Goal: Task Accomplishment & Management: Manage account settings

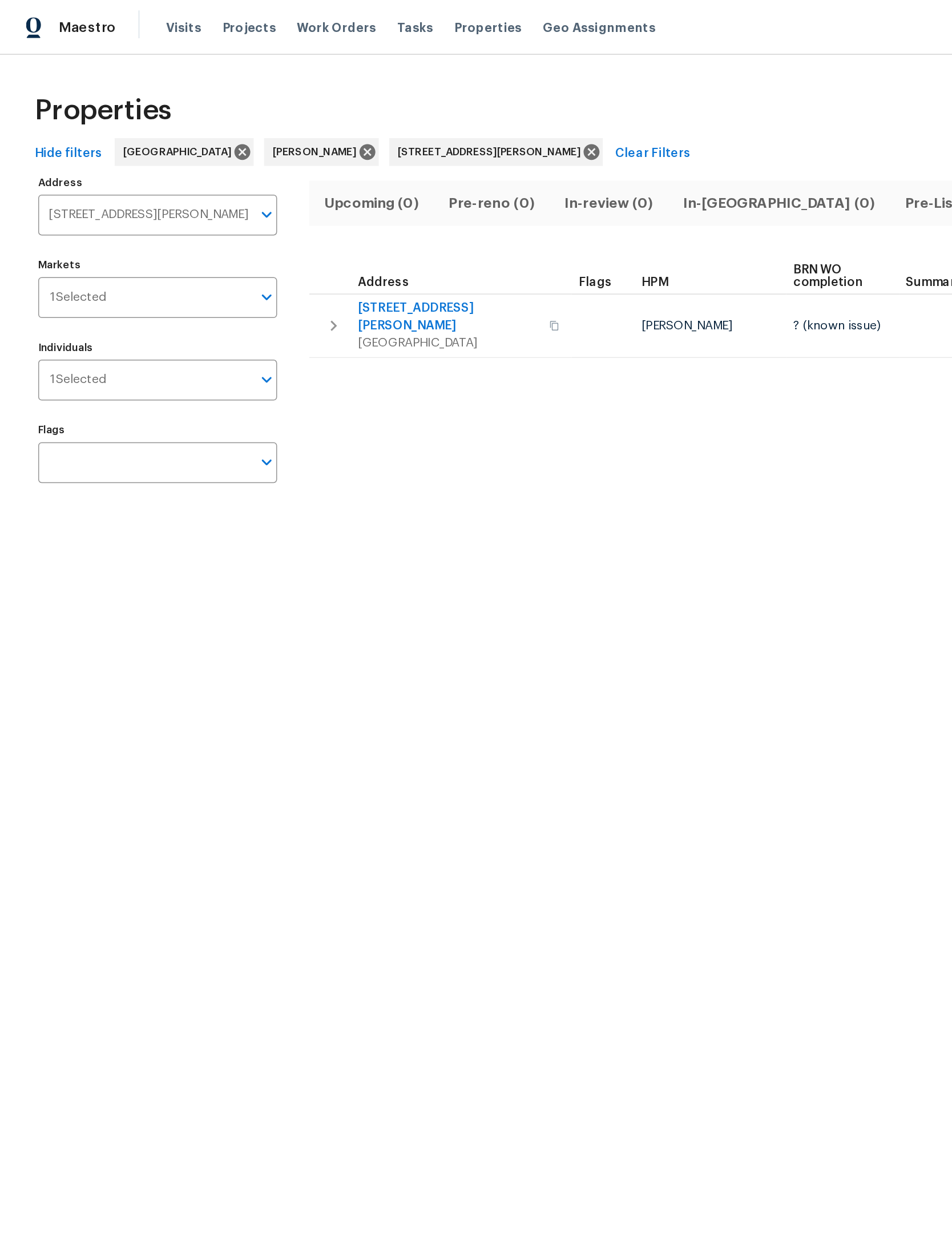
click at [395, 94] on icon at bounding box center [389, 100] width 13 height 13
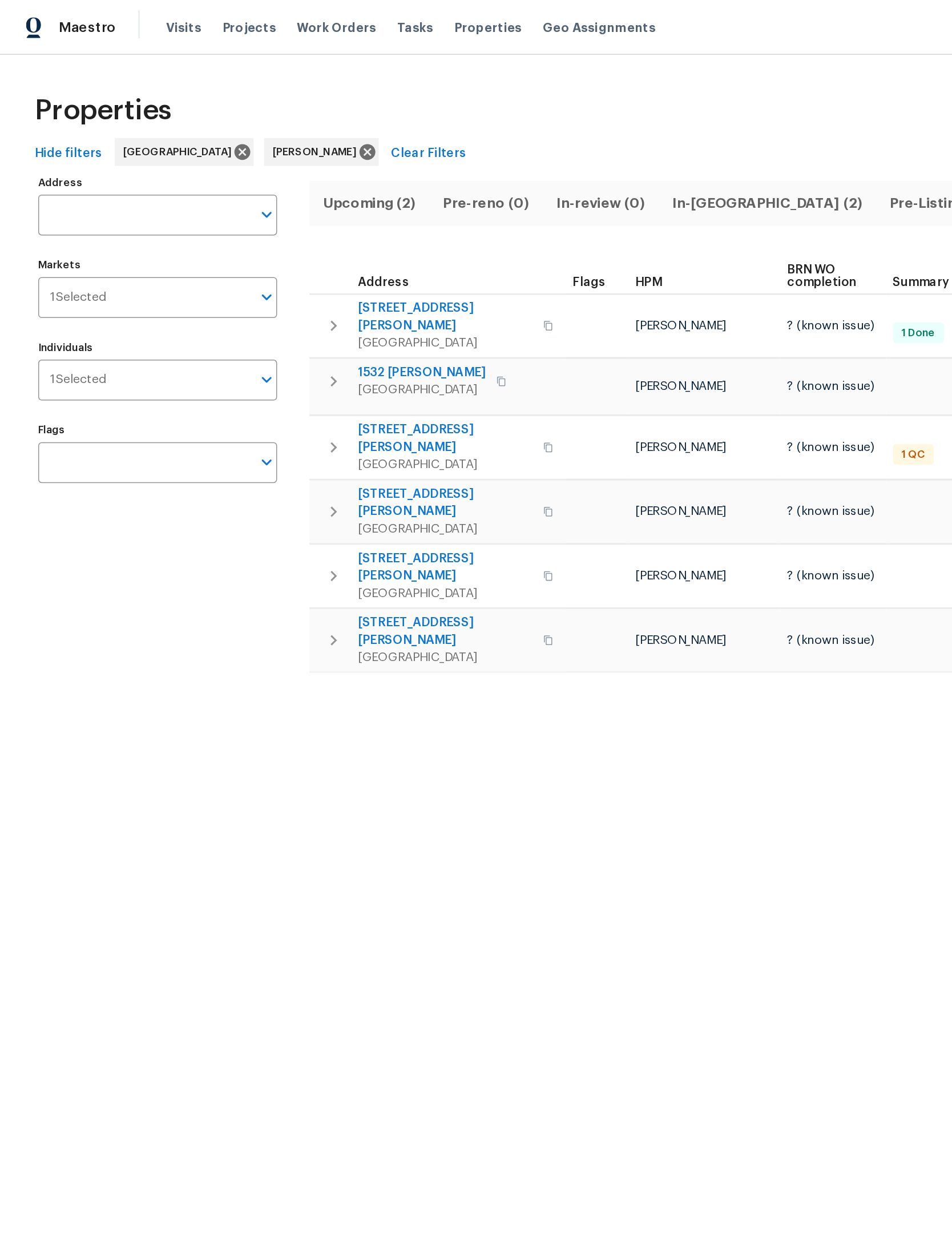
click at [493, 129] on span "In-reno (2)" at bounding box center [503, 134] width 129 height 16
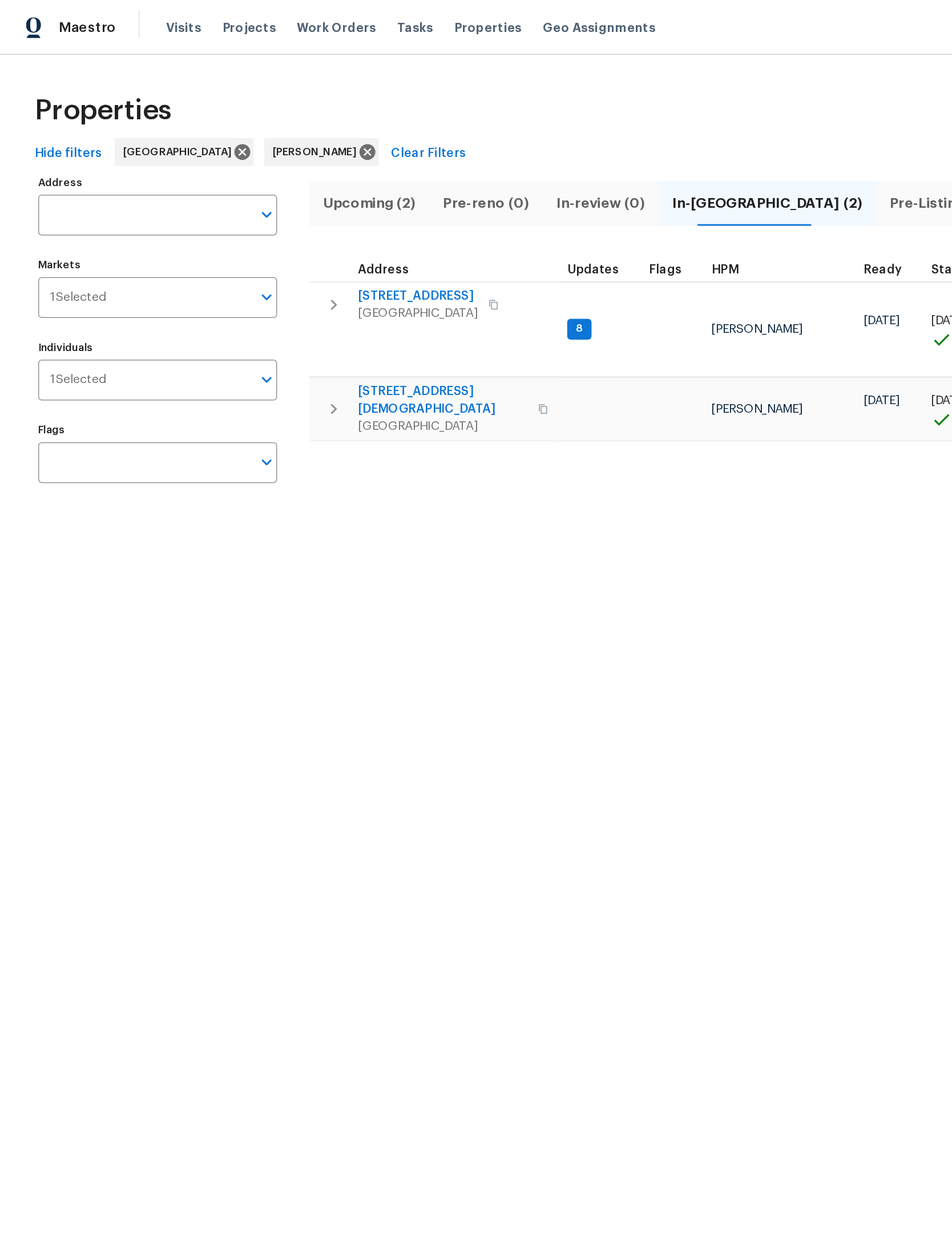
click at [276, 195] on span "11563 Oak Meadow Ln" at bounding box center [274, 195] width 79 height 11
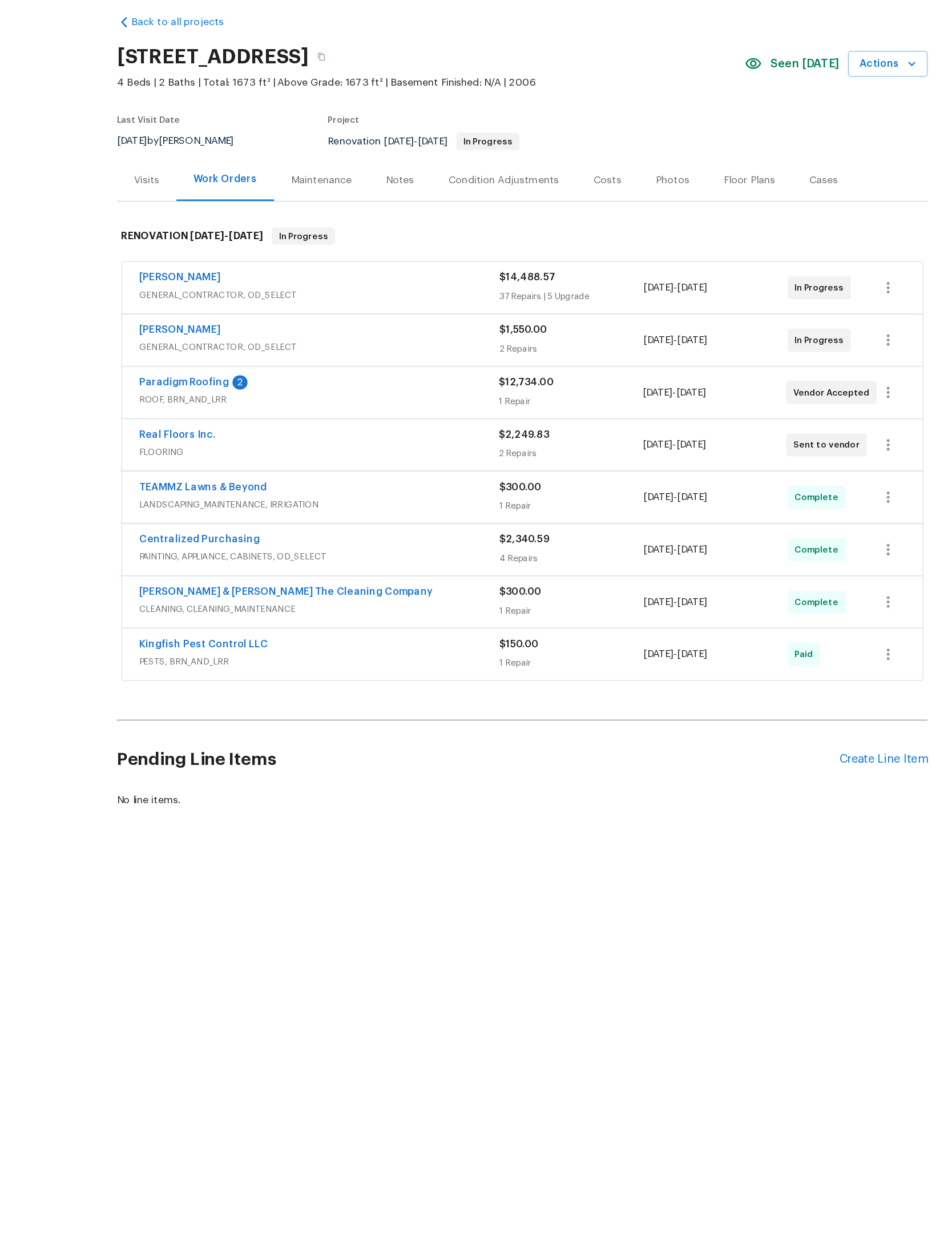
click at [197, 347] on link "Paradigm Roofing" at bounding box center [207, 351] width 71 height 8
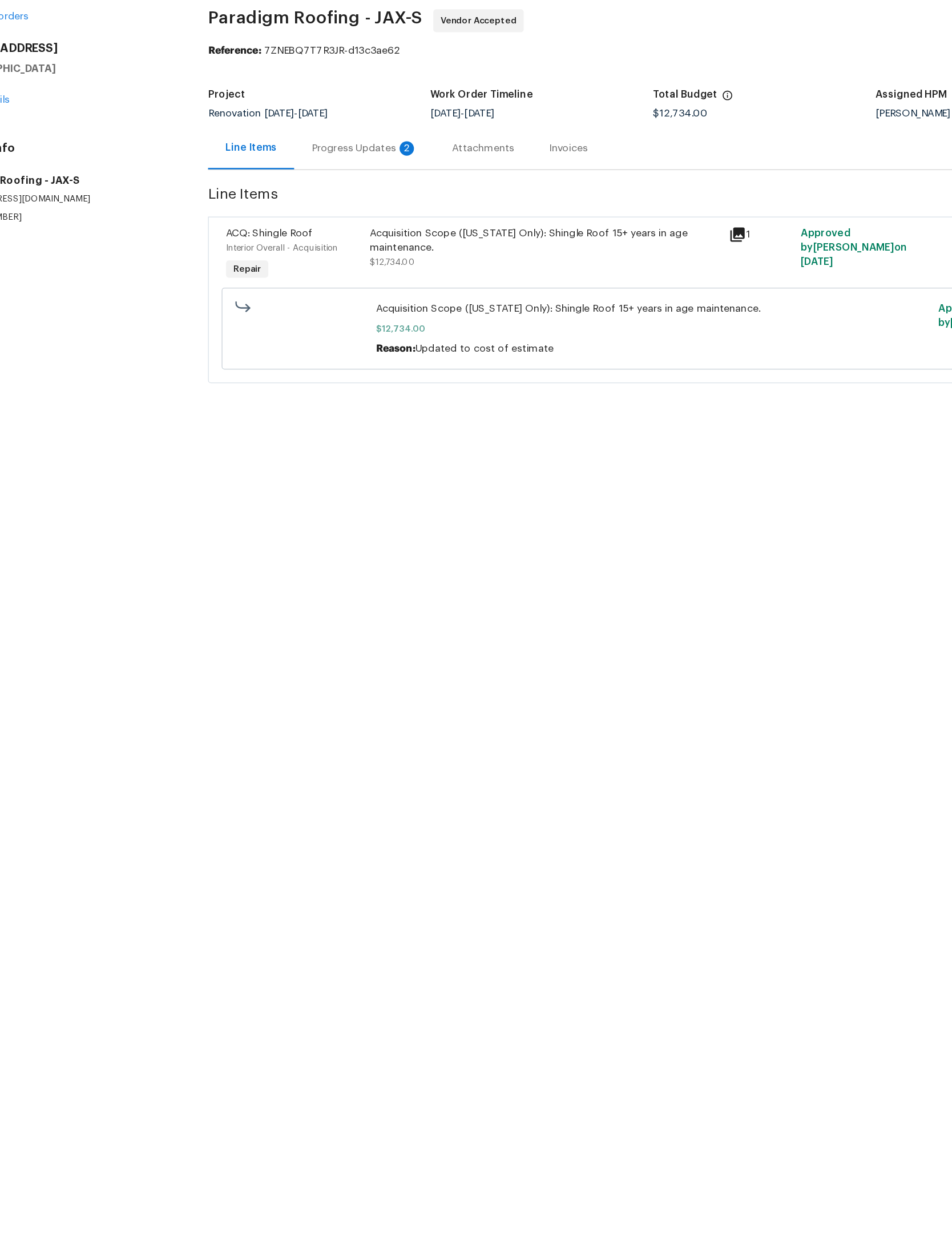
click at [308, 159] on div "Progress Updates 2" at bounding box center [350, 165] width 85 height 11
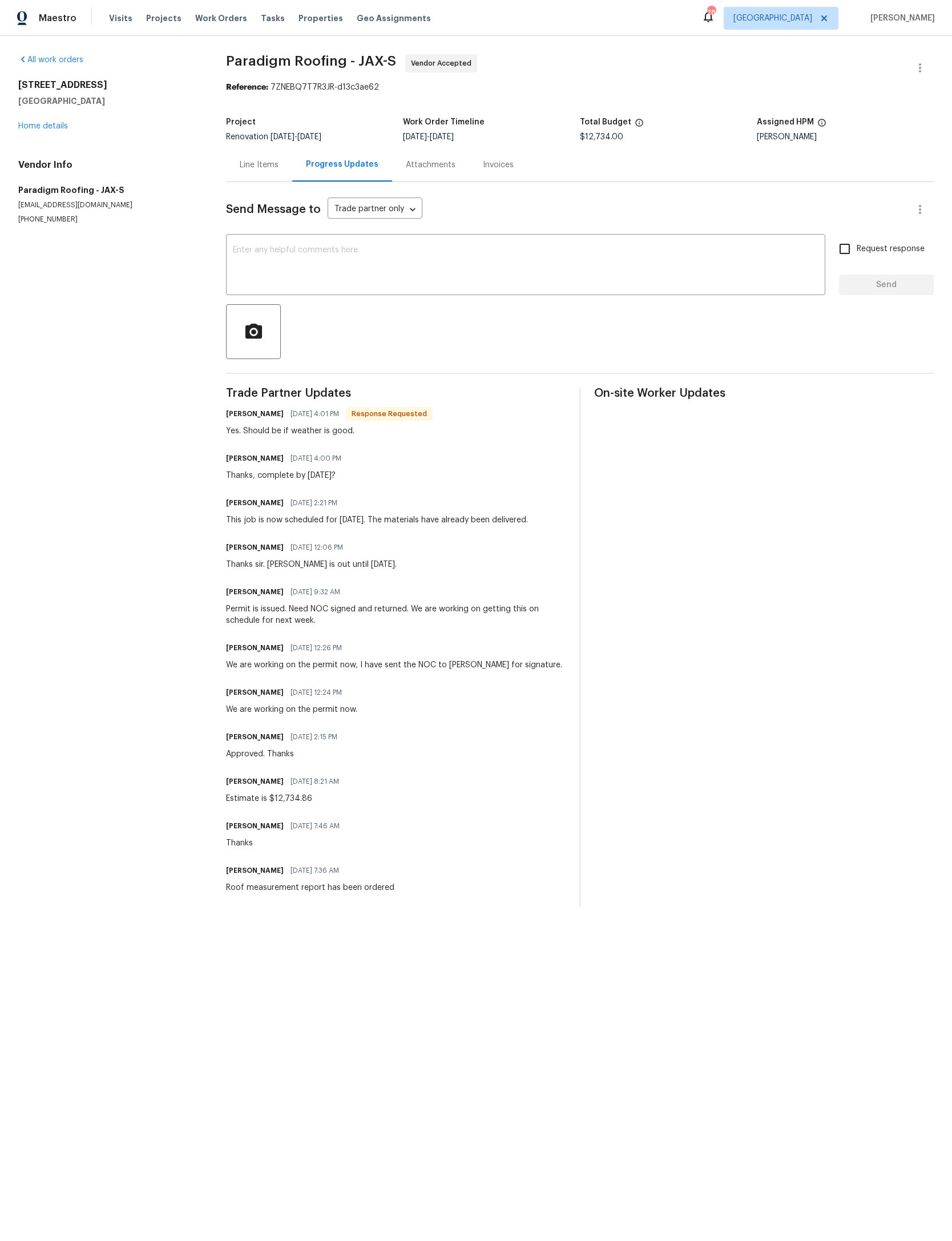
click at [524, 259] on textarea at bounding box center [525, 266] width 585 height 40
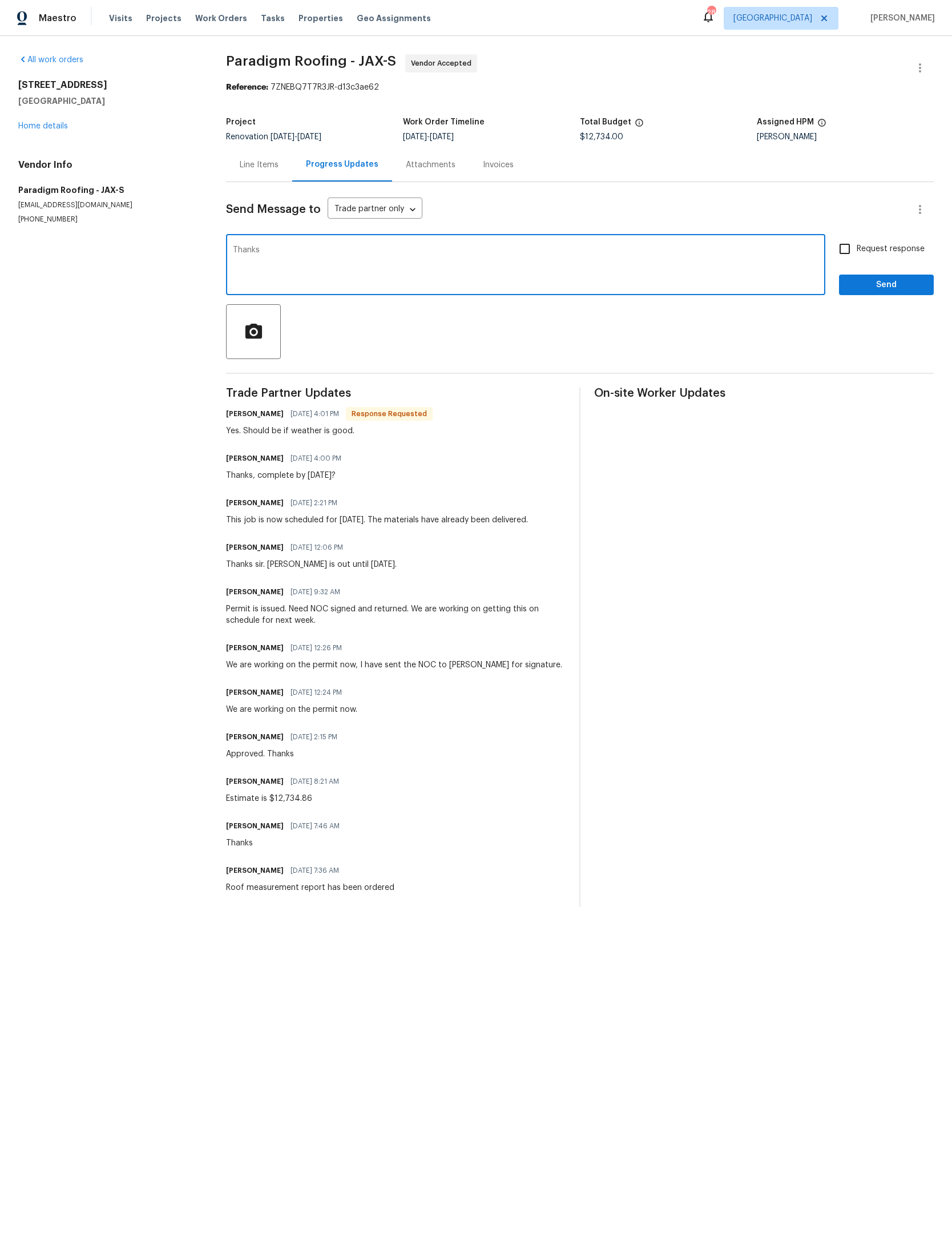
type textarea "Thanks"
click at [908, 284] on span "Send" at bounding box center [887, 285] width 77 height 14
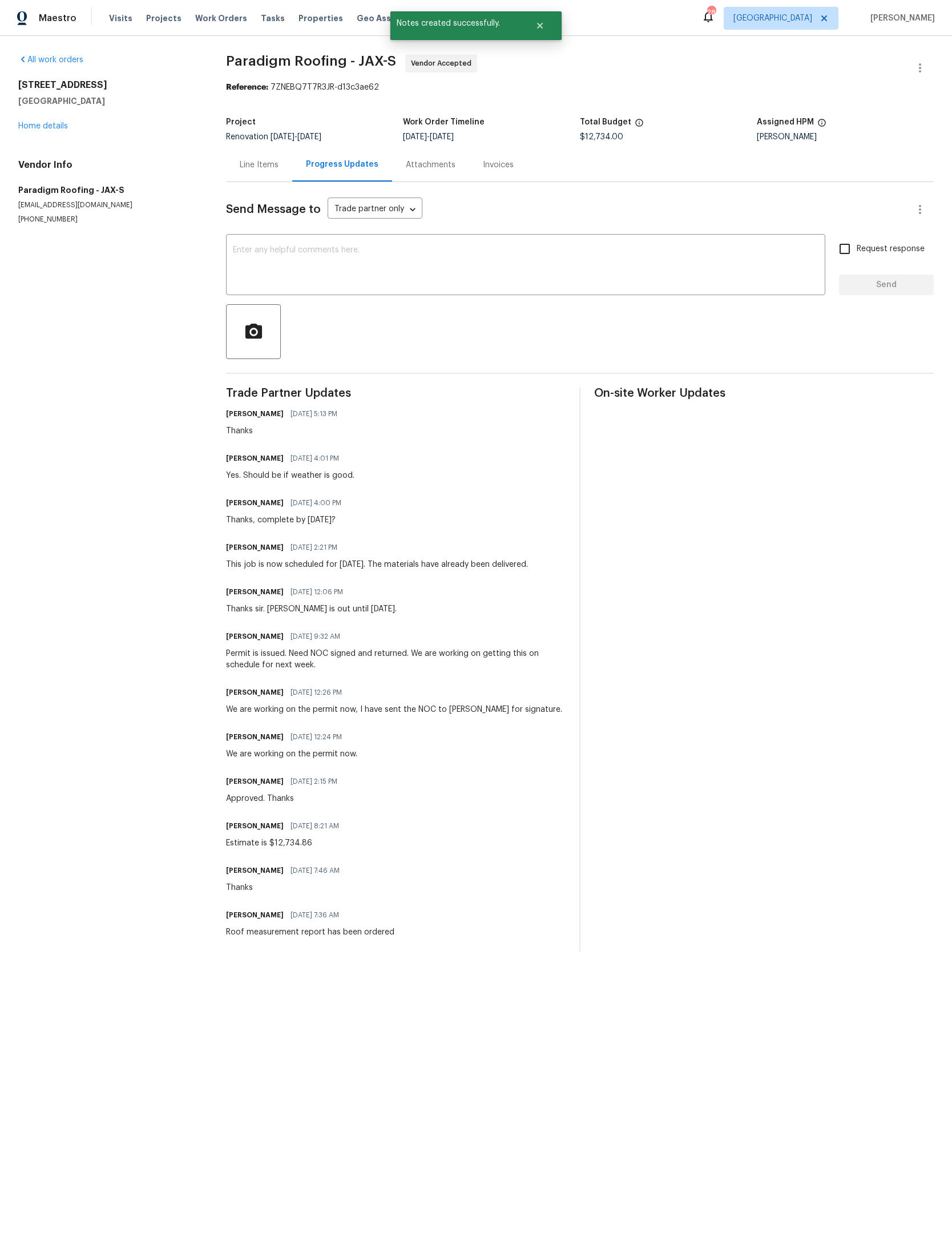
click at [68, 130] on link "Home details" at bounding box center [43, 126] width 50 height 8
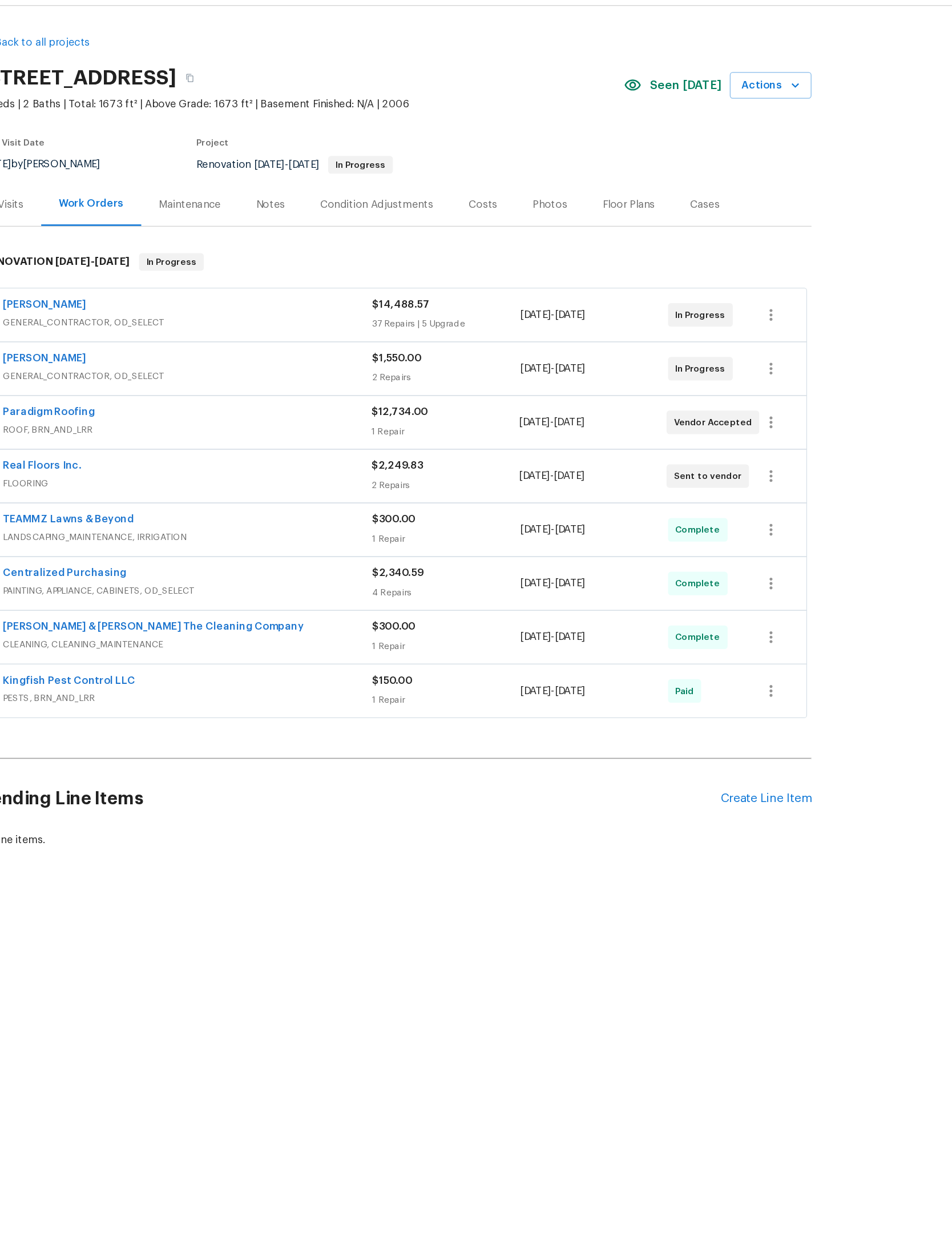
click at [519, 173] on div "Costs" at bounding box center [544, 189] width 50 height 33
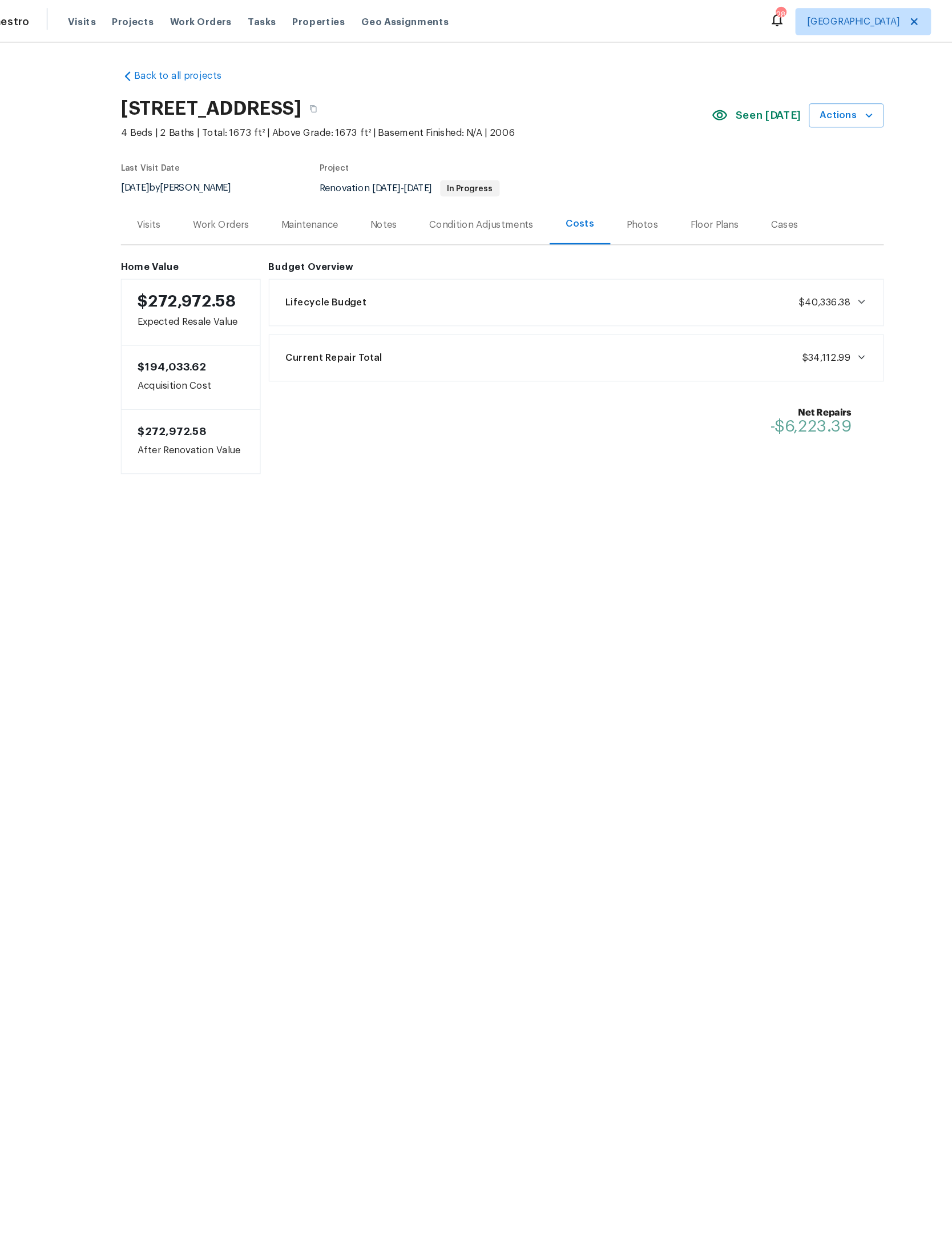
click at [215, 193] on div "Work Orders" at bounding box center [238, 190] width 48 height 11
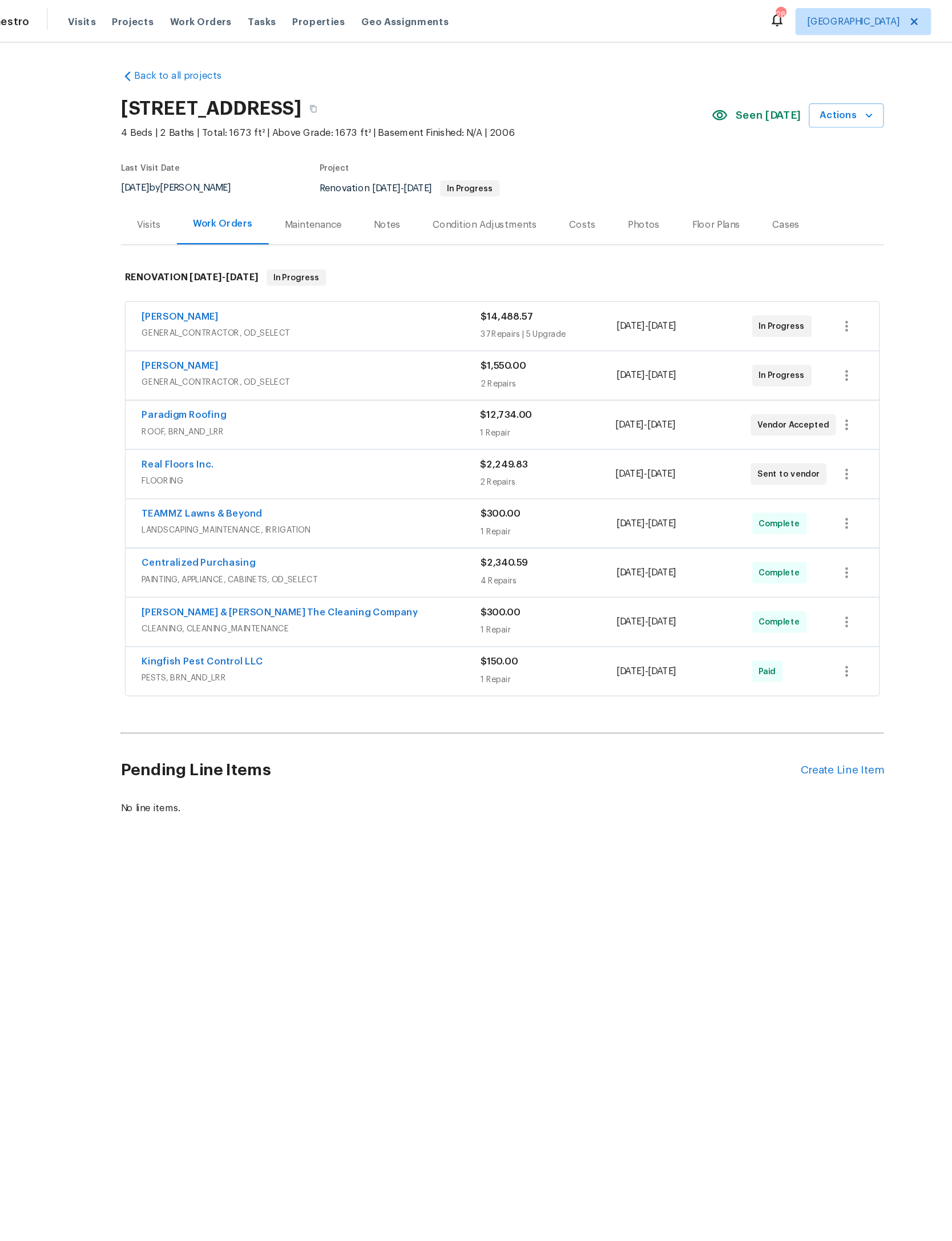
click at [501, 273] on div "$14,488.57" at bounding box center [515, 267] width 114 height 11
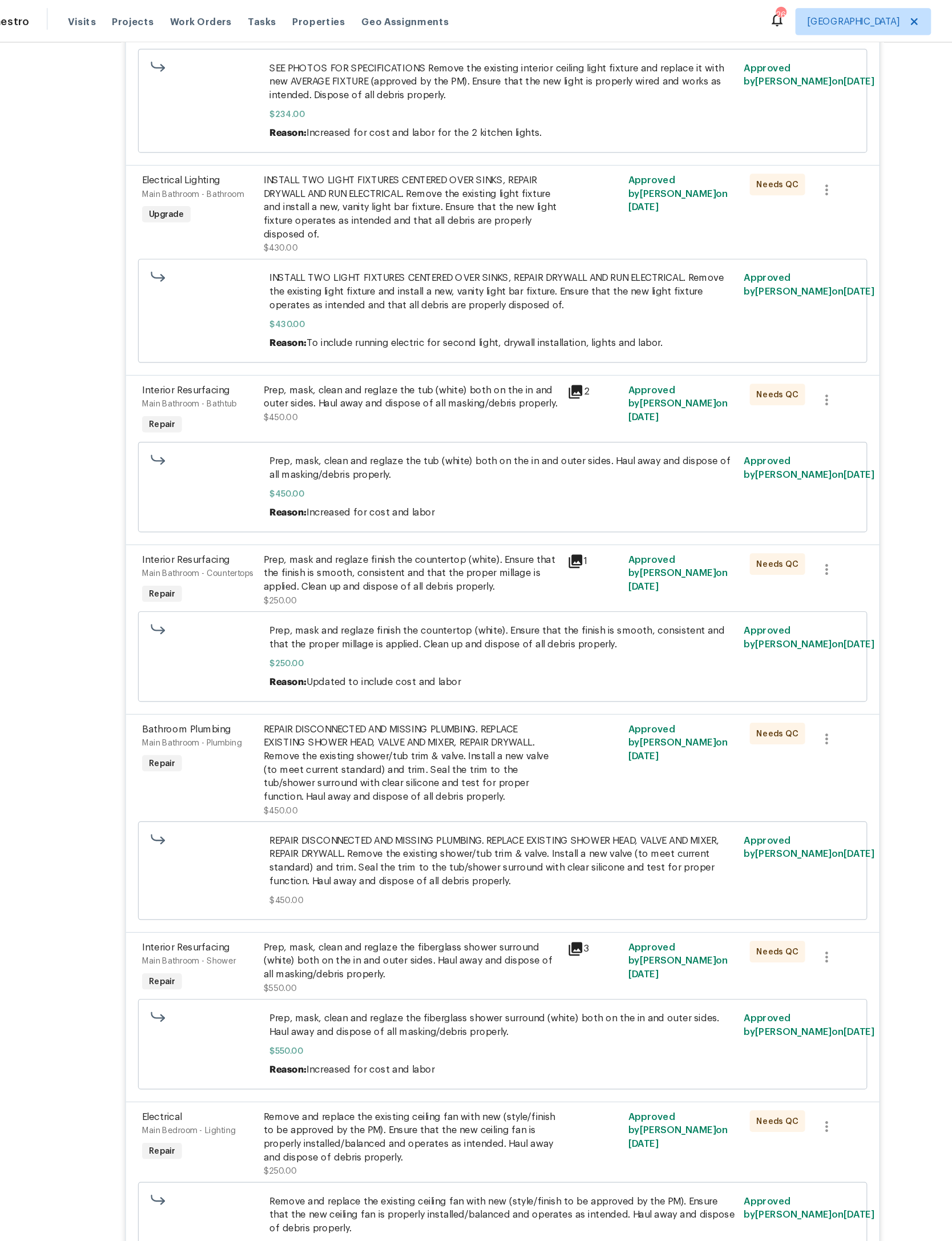
scroll to position [2619, 0]
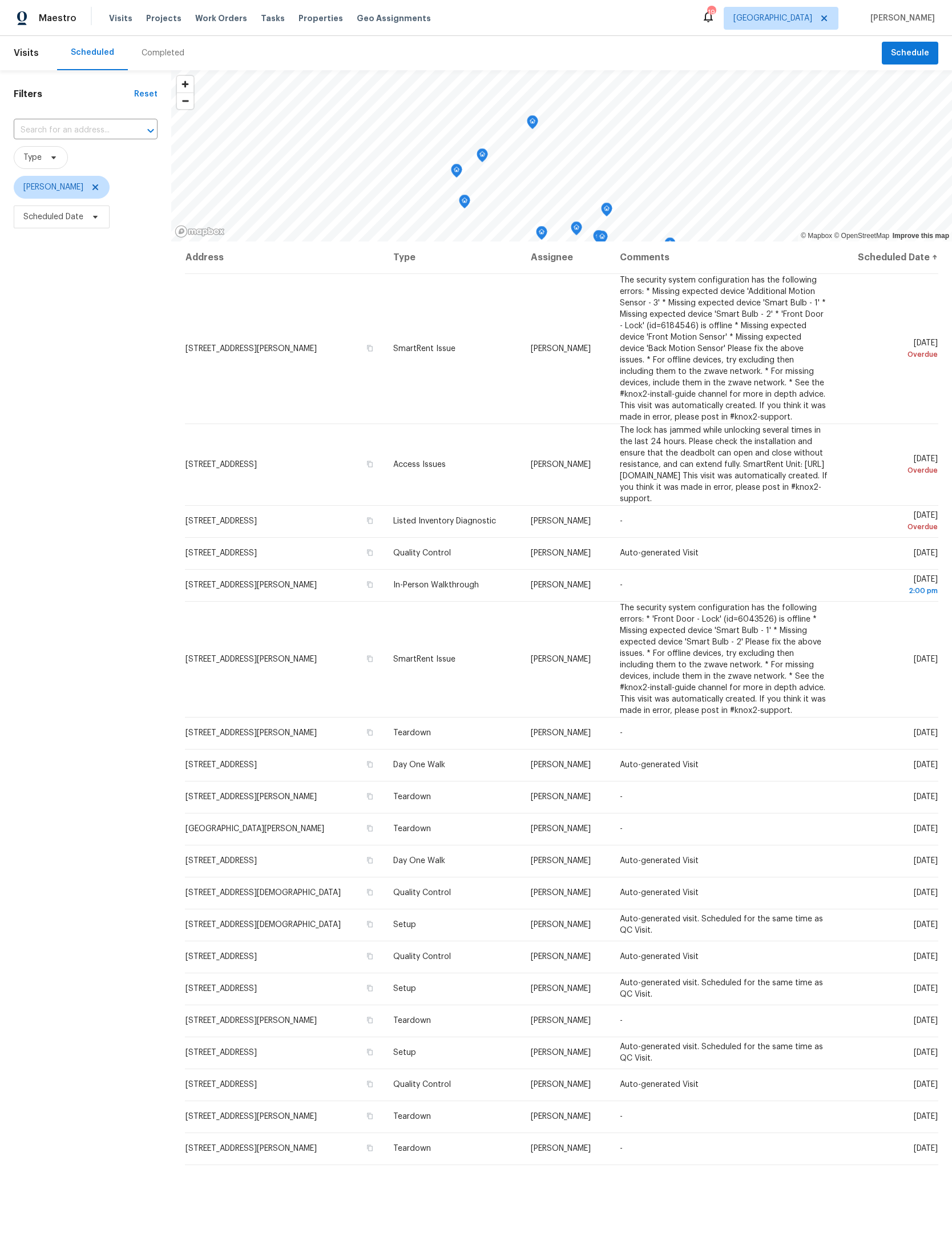
click at [0, 0] on icon at bounding box center [0, 0] width 0 height 0
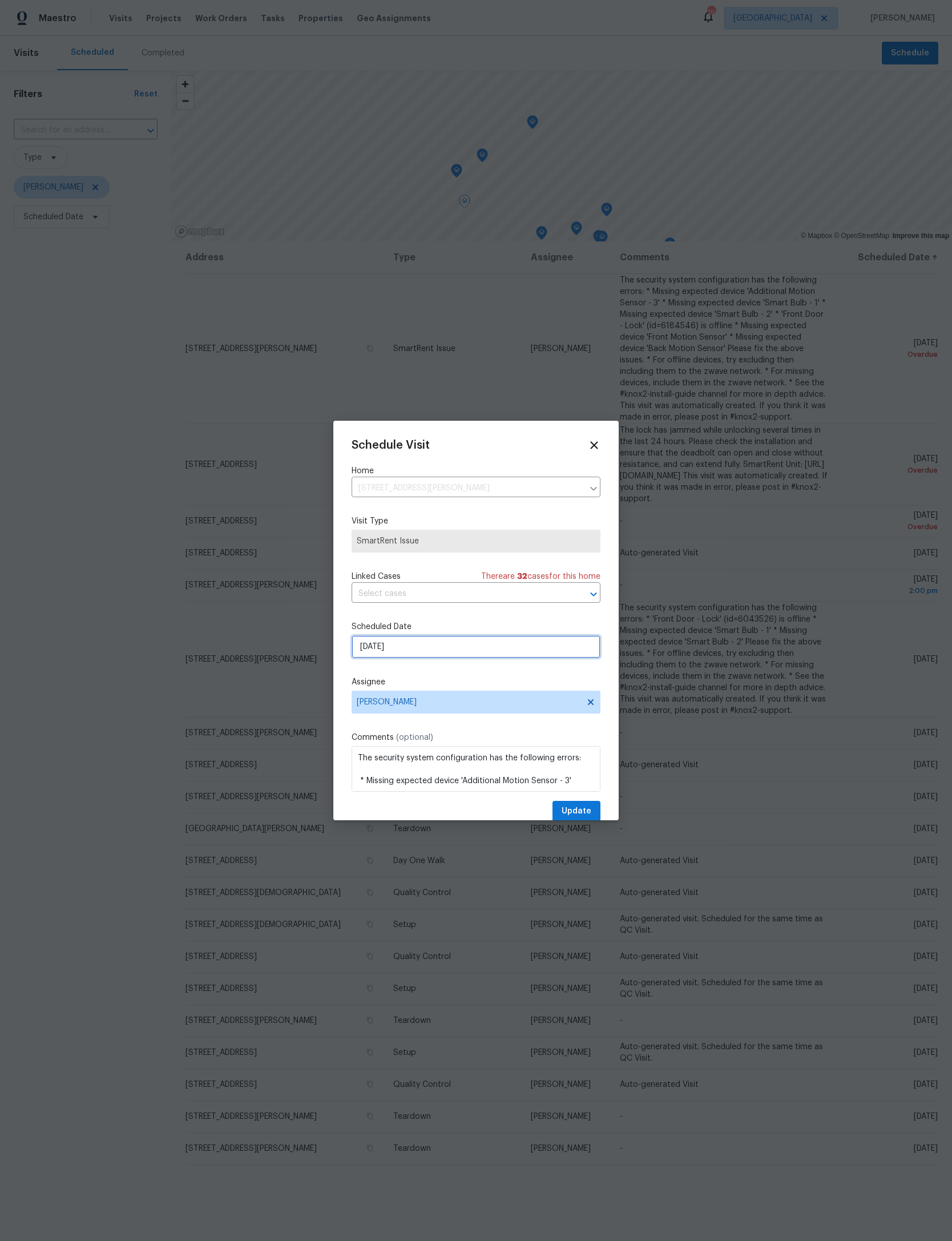
click at [488, 658] on input "8/13/2025" at bounding box center [476, 646] width 249 height 23
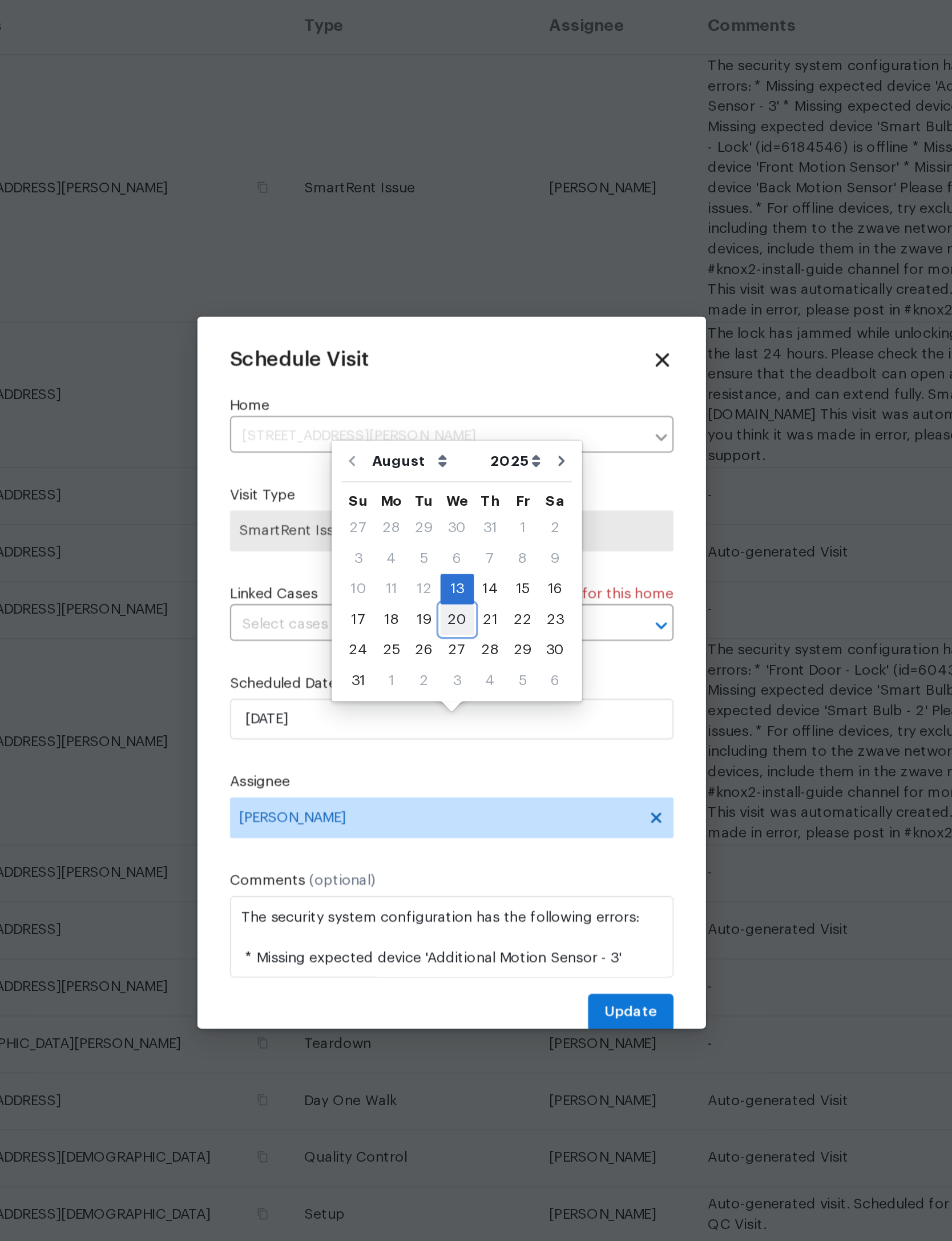
click at [470, 582] on div "20" at bounding box center [479, 590] width 18 height 16
type input "8/20/2025"
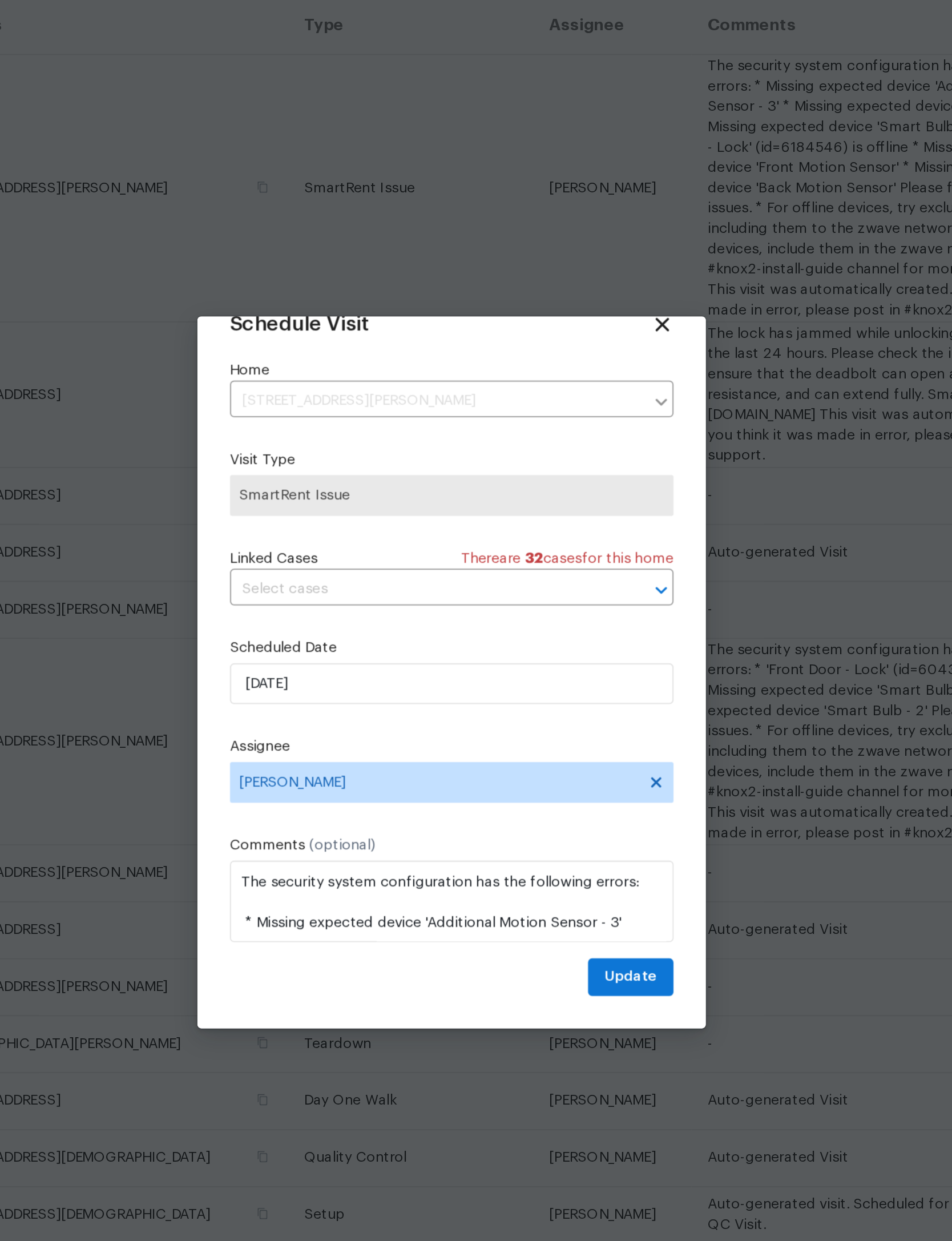
scroll to position [38, 0]
click at [562, 784] on span "Update" at bounding box center [577, 792] width 30 height 14
